Goal: Task Accomplishment & Management: Manage account settings

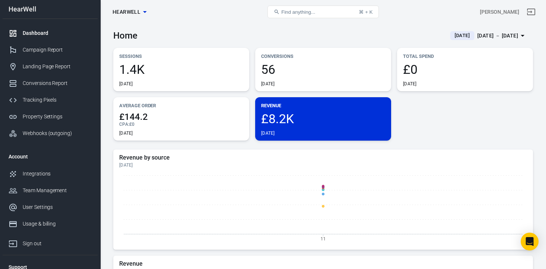
click at [493, 33] on div "[DATE] － [DATE]" at bounding box center [497, 35] width 41 height 9
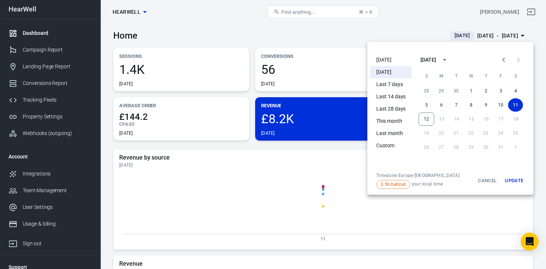
click at [394, 73] on li "[DATE]" at bounding box center [390, 72] width 41 height 12
click at [520, 182] on button "Update" at bounding box center [514, 181] width 24 height 16
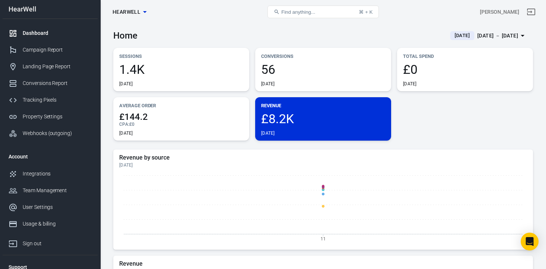
click at [479, 32] on div "[DATE] － [DATE]" at bounding box center [497, 35] width 41 height 9
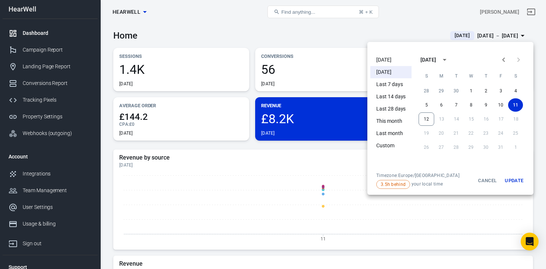
click at [391, 58] on li "[DATE]" at bounding box center [390, 60] width 41 height 12
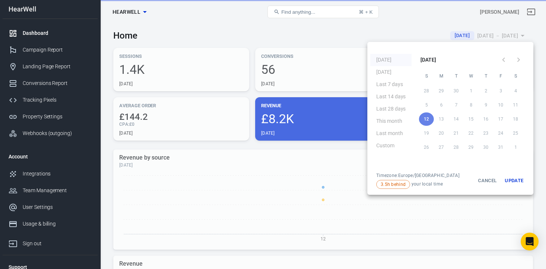
click at [514, 178] on button "Update" at bounding box center [514, 181] width 24 height 16
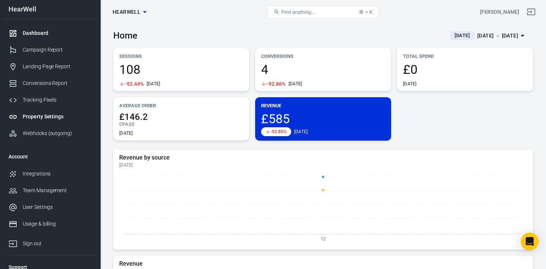
click at [38, 117] on div "Property Settings" at bounding box center [57, 117] width 69 height 8
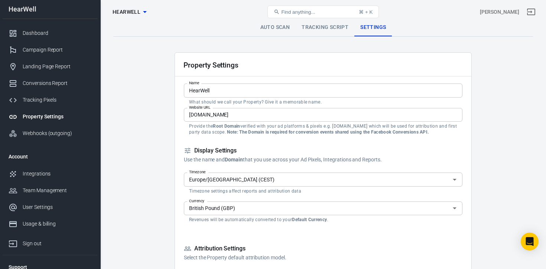
click at [329, 27] on link "Tracking Script" at bounding box center [325, 28] width 59 height 18
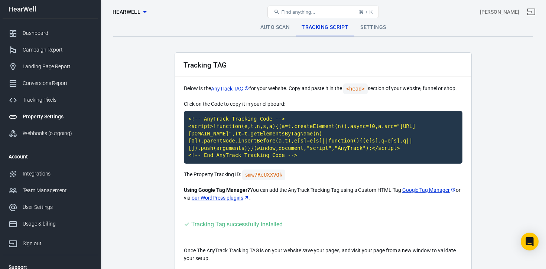
click at [279, 87] on p "Below is the AnyTrack TAG for your website. Copy and paste it in the <head> sec…" at bounding box center [323, 89] width 279 height 11
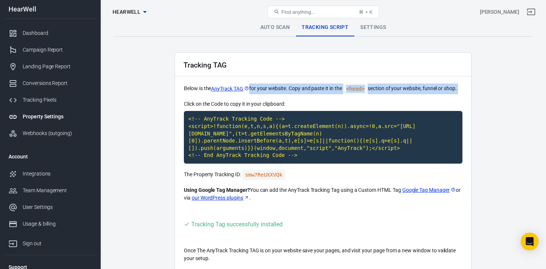
click at [279, 87] on p "Below is the AnyTrack TAG for your website. Copy and paste it in the <head> sec…" at bounding box center [323, 89] width 279 height 11
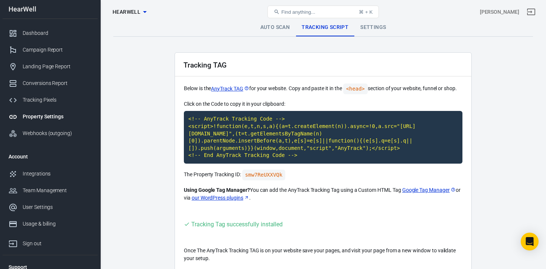
click at [279, 87] on p "Below is the AnyTrack TAG for your website. Copy and paste it in the <head> sec…" at bounding box center [323, 89] width 279 height 11
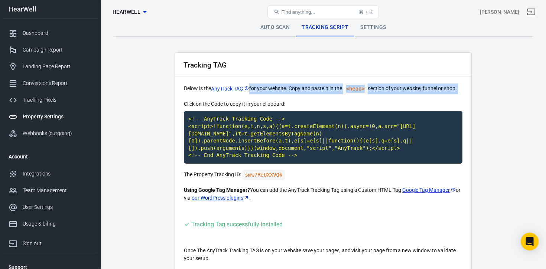
click at [279, 87] on p "Below is the AnyTrack TAG for your website. Copy and paste it in the <head> sec…" at bounding box center [323, 89] width 279 height 11
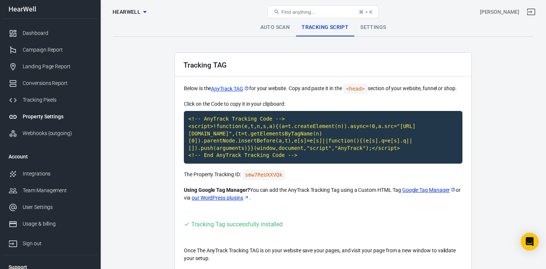
click at [279, 87] on p "Below is the AnyTrack TAG for your website. Copy and paste it in the <head> sec…" at bounding box center [323, 89] width 279 height 11
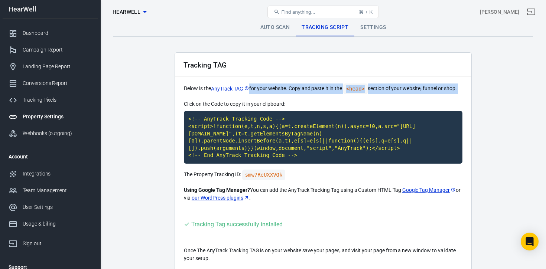
click at [279, 87] on p "Below is the AnyTrack TAG for your website. Copy and paste it in the <head> sec…" at bounding box center [323, 89] width 279 height 11
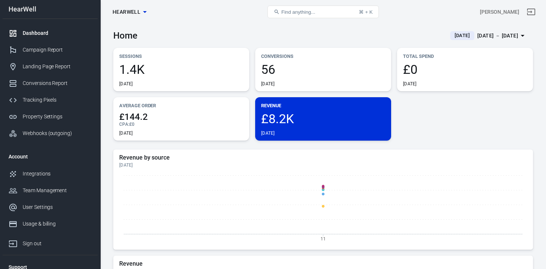
click at [480, 34] on div "[DATE] － [DATE]" at bounding box center [497, 35] width 41 height 9
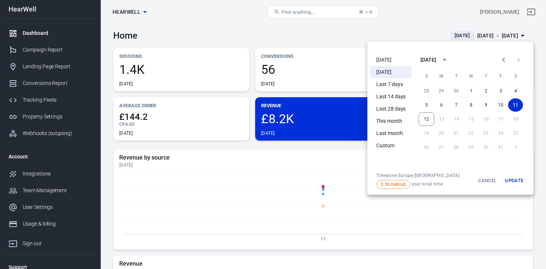
click at [388, 86] on li "Last 7 days" at bounding box center [390, 84] width 41 height 12
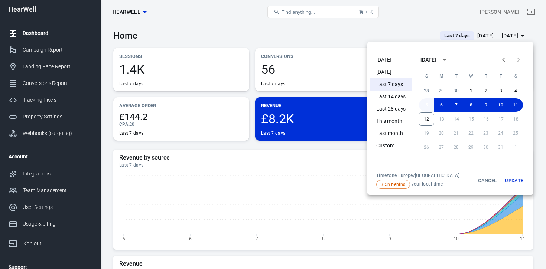
click at [425, 102] on button "5" at bounding box center [426, 104] width 15 height 13
click at [426, 118] on button "12" at bounding box center [427, 119] width 16 height 13
click at [519, 179] on button "Update" at bounding box center [514, 181] width 24 height 16
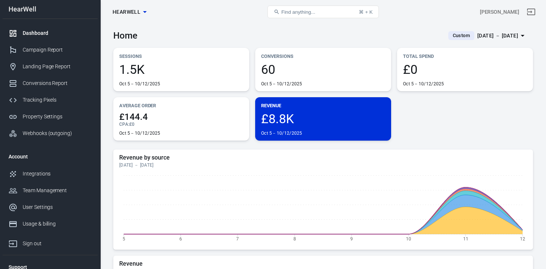
click at [432, 127] on div "Sessions 1.5K Oct 5－10/12/2025 Conversions 60 Oct 5－10/12/2025 Total Spend £0 O…" at bounding box center [323, 94] width 420 height 93
click at [184, 38] on div "Home Custom [DATE] － [DATE]" at bounding box center [323, 33] width 420 height 18
click at [289, 27] on div "Home Custom [DATE] － [DATE]" at bounding box center [323, 33] width 420 height 18
click at [43, 96] on div "Tracking Pixels" at bounding box center [57, 100] width 69 height 8
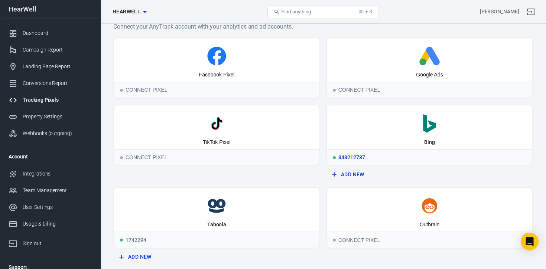
scroll to position [7, 0]
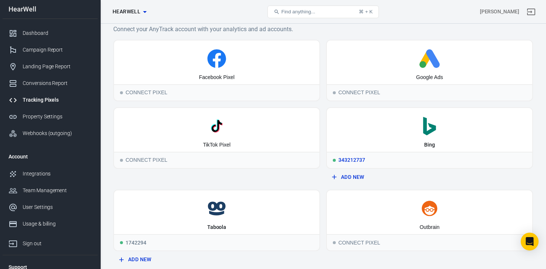
click at [421, 130] on icon ".st0{fill:#008272;}" at bounding box center [429, 126] width 199 height 19
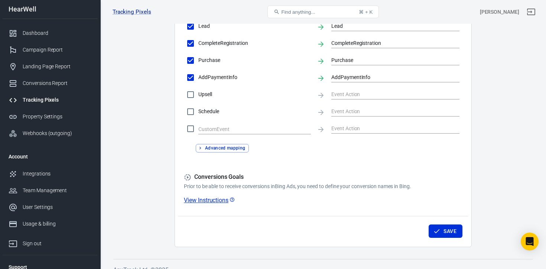
scroll to position [378, 0]
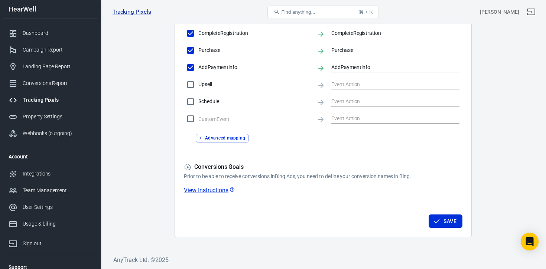
click at [229, 140] on button "Advanced mapping" at bounding box center [222, 138] width 53 height 9
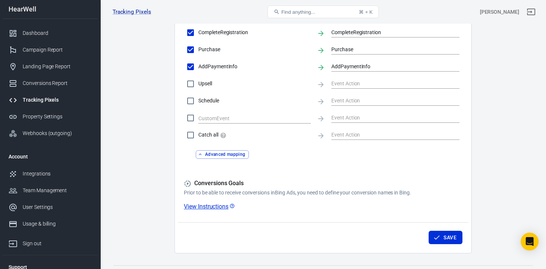
click at [227, 157] on button "Advanced mapping" at bounding box center [222, 154] width 53 height 9
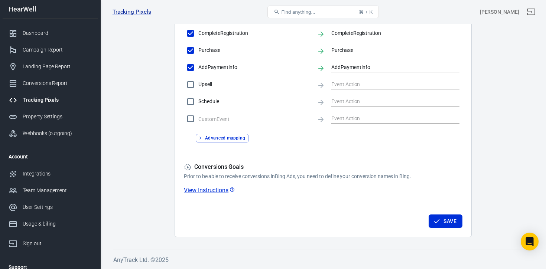
click at [219, 191] on link "View Instructions" at bounding box center [209, 190] width 51 height 8
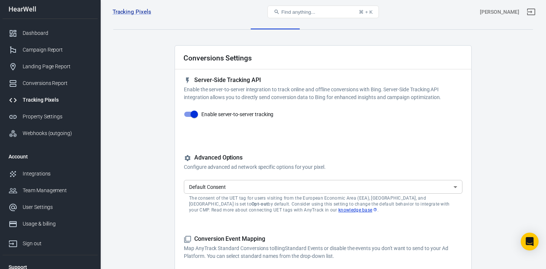
scroll to position [0, 0]
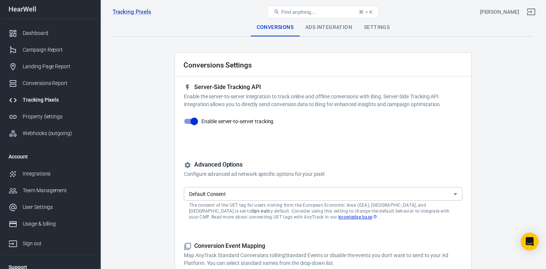
click at [323, 27] on div "Ads Integration" at bounding box center [328, 28] width 59 height 18
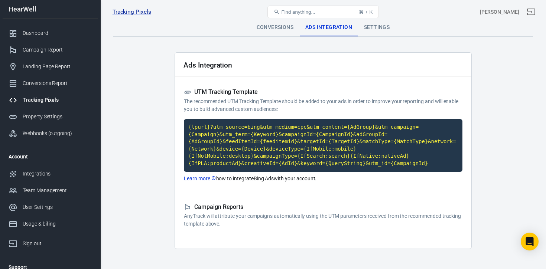
click at [281, 109] on p "The recommended UTM Tracking Template should be added to your ads in order to i…" at bounding box center [323, 106] width 279 height 16
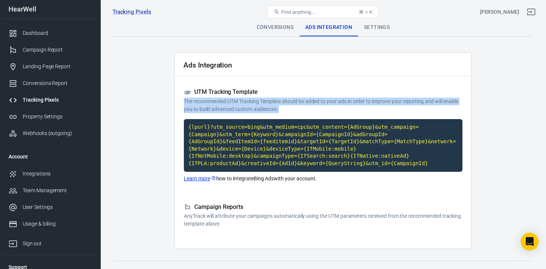
click at [281, 109] on p "The recommended UTM Tracking Template should be added to your ads in order to i…" at bounding box center [323, 106] width 279 height 16
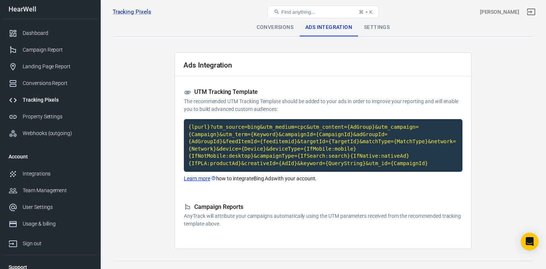
click at [376, 28] on div "Settings" at bounding box center [377, 28] width 38 height 18
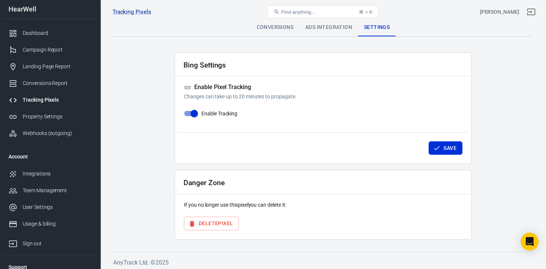
click at [327, 29] on div "Ads Integration" at bounding box center [328, 28] width 59 height 18
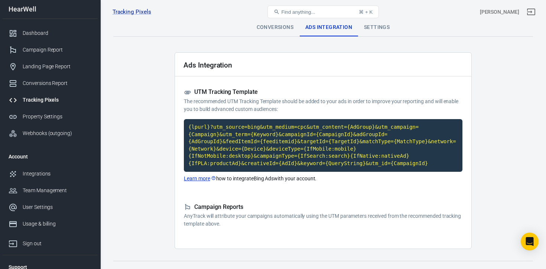
click at [277, 29] on div "Conversions" at bounding box center [275, 28] width 49 height 18
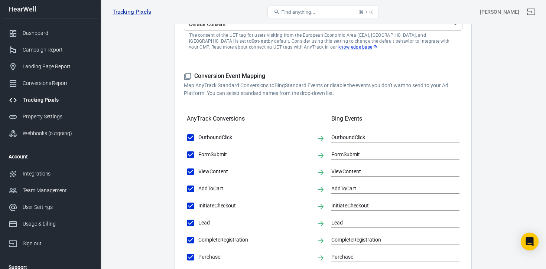
scroll to position [172, 0]
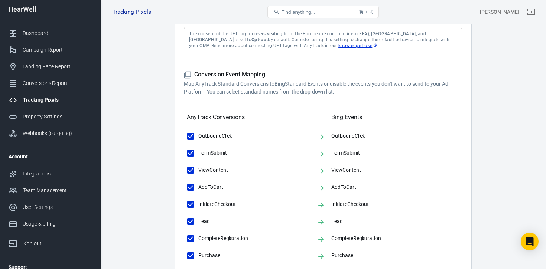
click at [302, 93] on p "Map AnyTrack Standard Conversions to Bing Standard Events or disable the events…" at bounding box center [323, 88] width 279 height 16
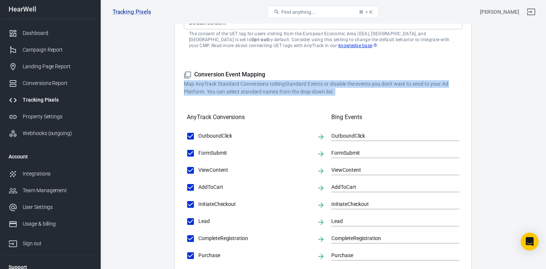
click at [302, 93] on p "Map AnyTrack Standard Conversions to Bing Standard Events or disable the events…" at bounding box center [323, 88] width 279 height 16
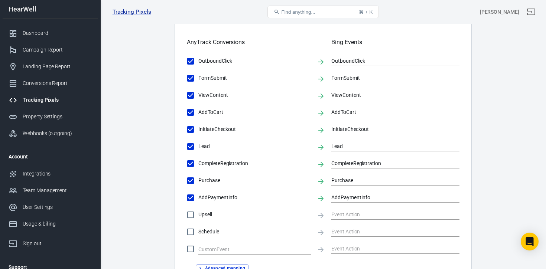
scroll to position [240, 0]
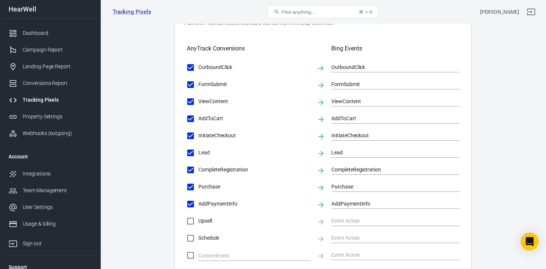
click at [476, 134] on main "Conversions Ads Integration Settings Conversions Settings Server-Side Tracking …" at bounding box center [323, 76] width 420 height 596
